Goal: Find contact information: Find contact information

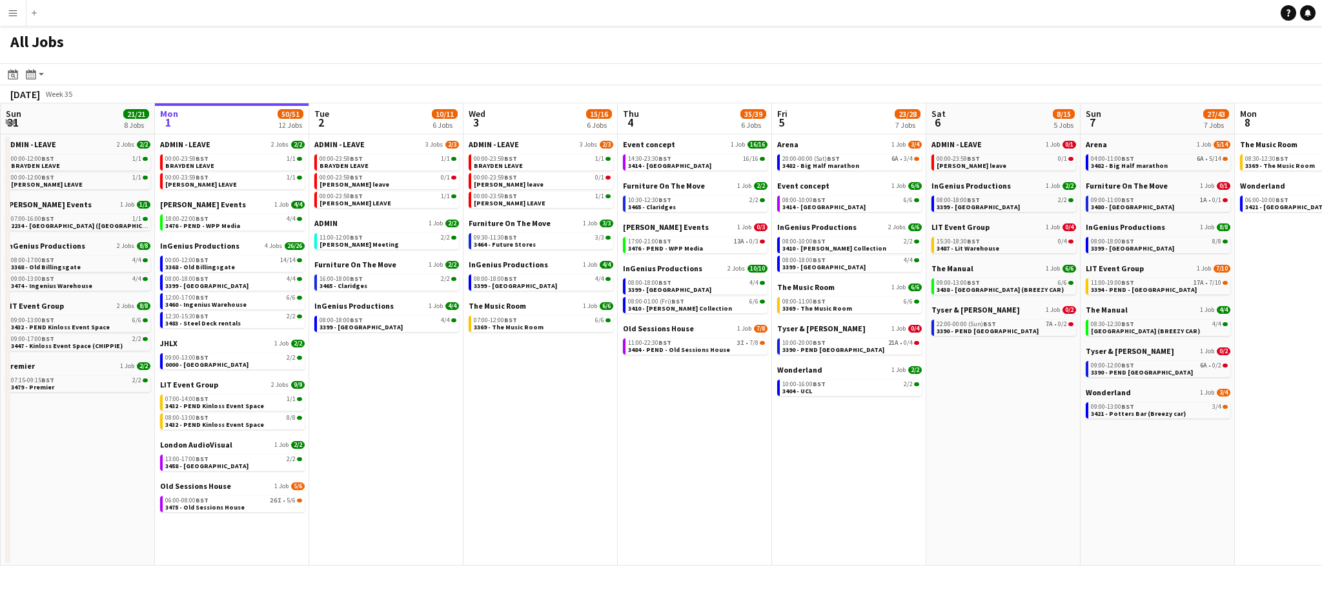
click at [14, 19] on button "Menu" at bounding box center [13, 13] width 26 height 26
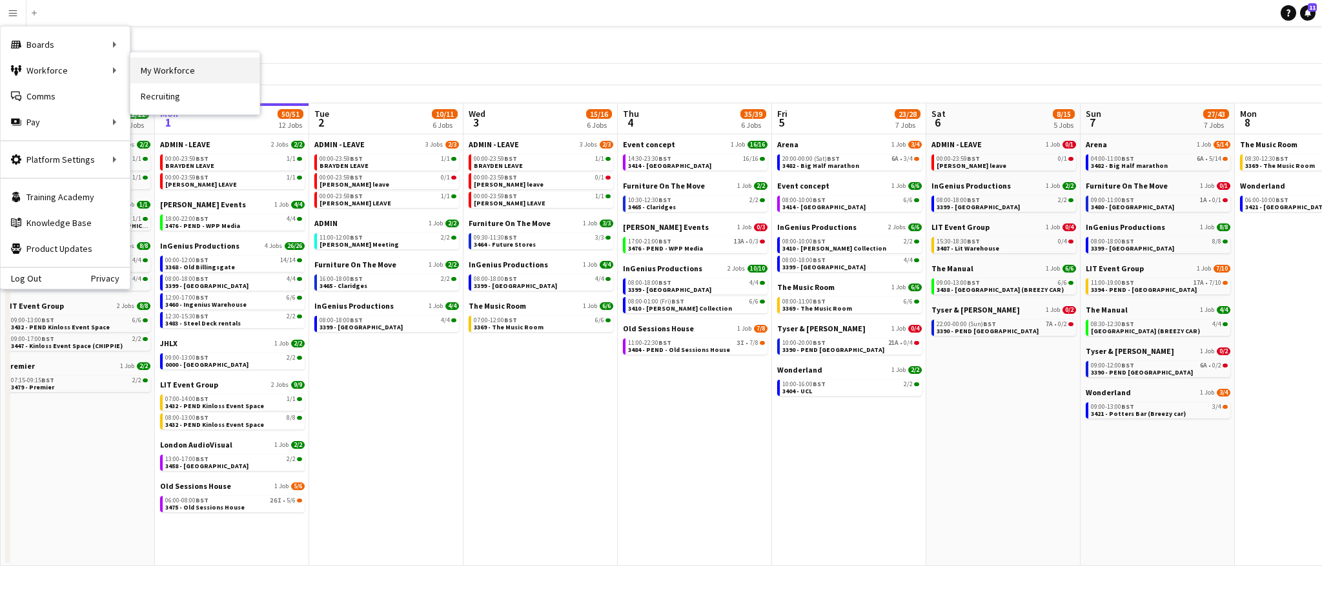
click at [152, 67] on link "My Workforce" at bounding box center [194, 70] width 129 height 26
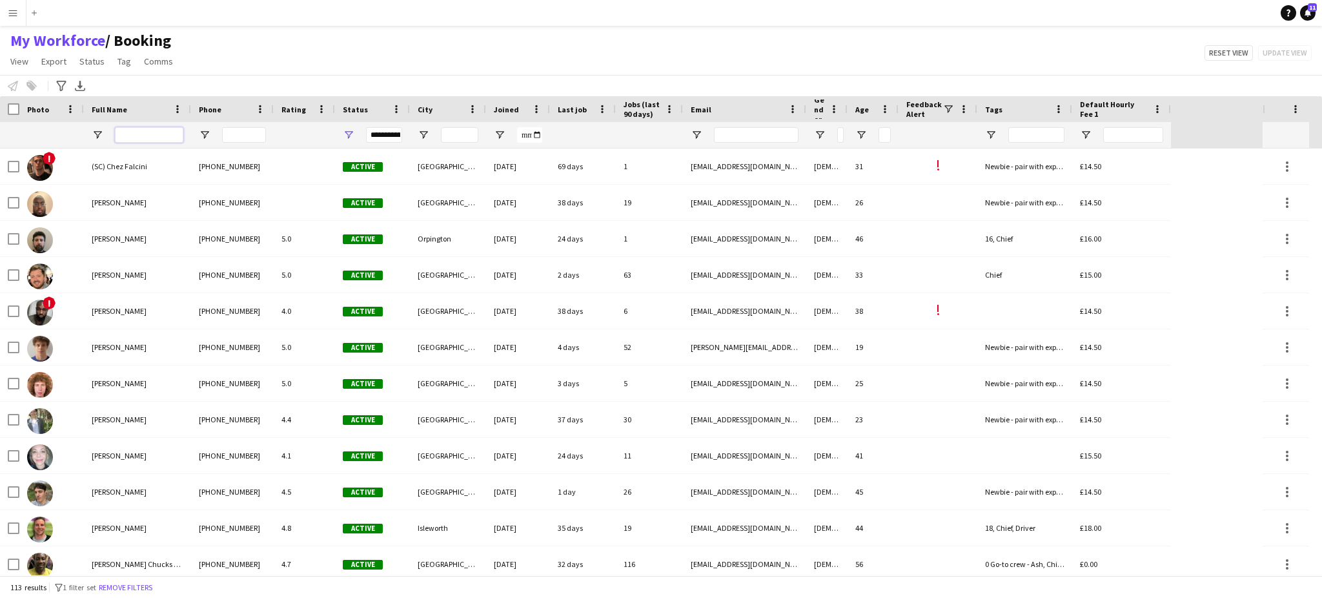
click at [149, 134] on input "Full Name Filter Input" at bounding box center [149, 134] width 68 height 15
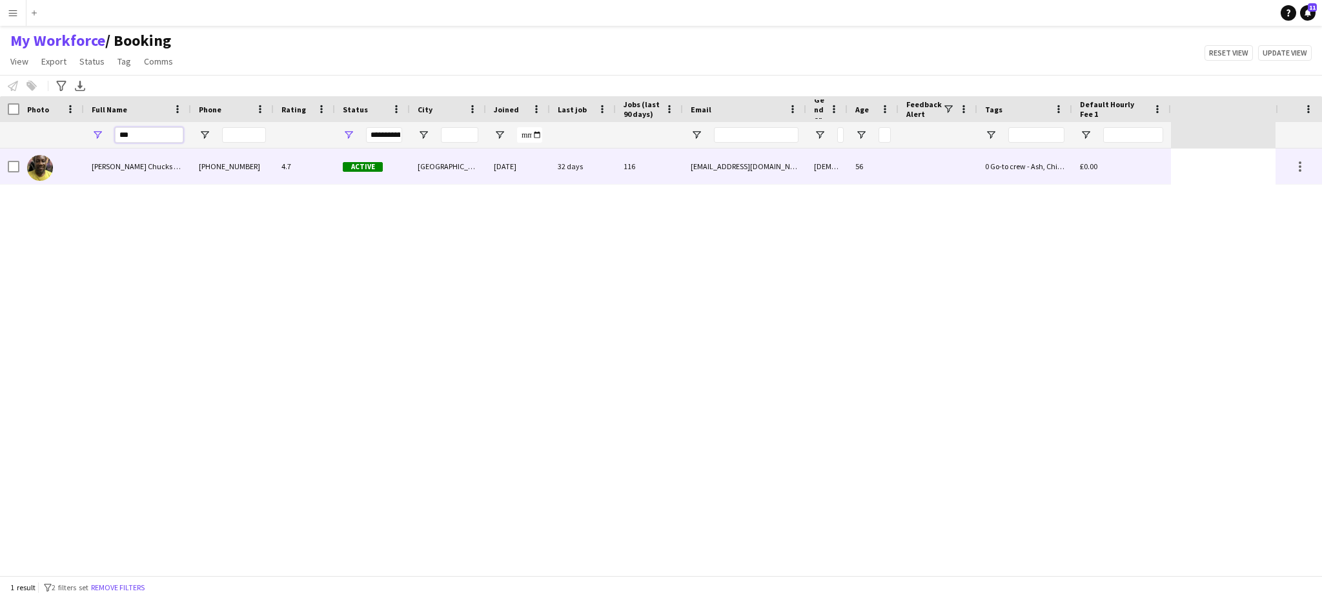
type input "***"
click at [169, 170] on span "[PERSON_NAME] Chucks Mordi" at bounding box center [142, 166] width 101 height 10
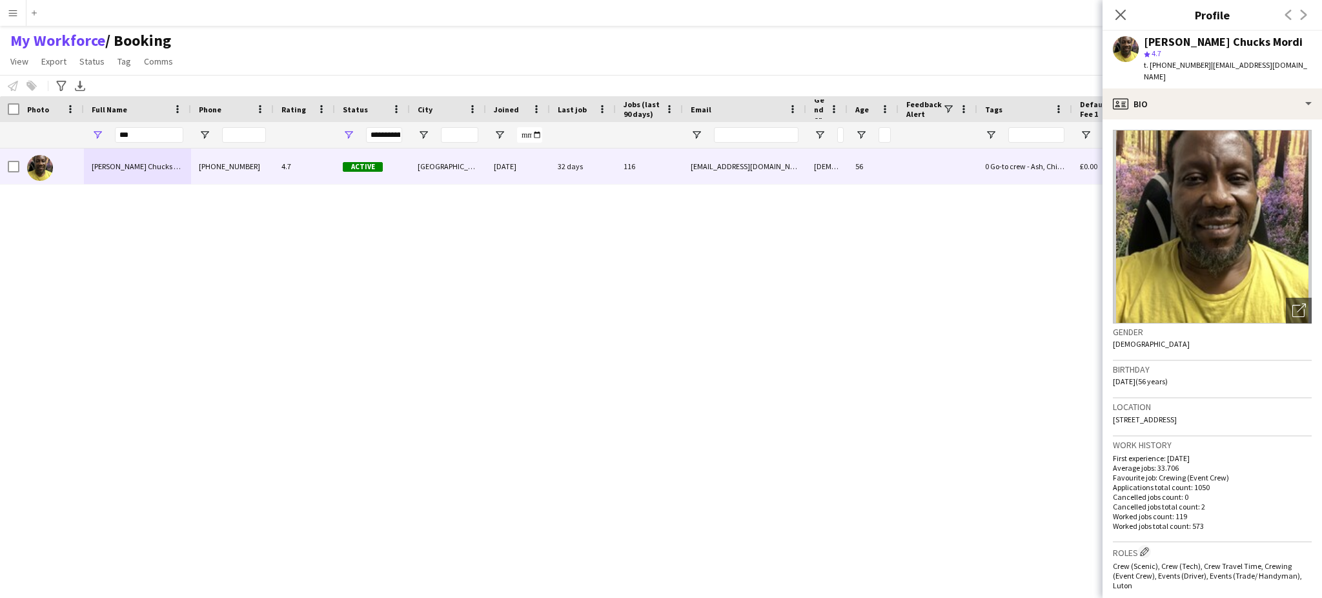
drag, startPoint x: 1279, startPoint y: 406, endPoint x: 1251, endPoint y: 404, distance: 28.5
click at [1177, 415] on span "[STREET_ADDRESS]" at bounding box center [1145, 420] width 64 height 10
copy span "SE18 5SQ"
click at [1214, 65] on span "| [EMAIL_ADDRESS][DOMAIN_NAME]" at bounding box center [1225, 70] width 163 height 21
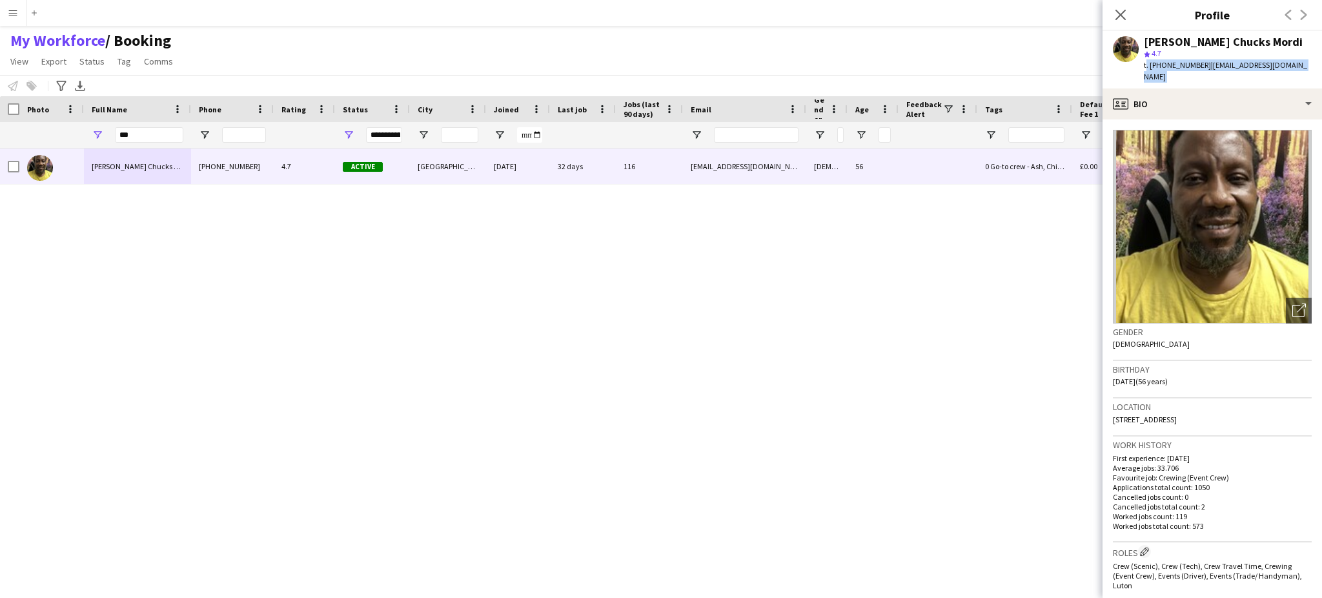
click at [1214, 65] on span "| [EMAIL_ADDRESS][DOMAIN_NAME]" at bounding box center [1225, 70] width 163 height 21
copy span "[EMAIL_ADDRESS][DOMAIN_NAME]"
